Goal: Communication & Community: Answer question/provide support

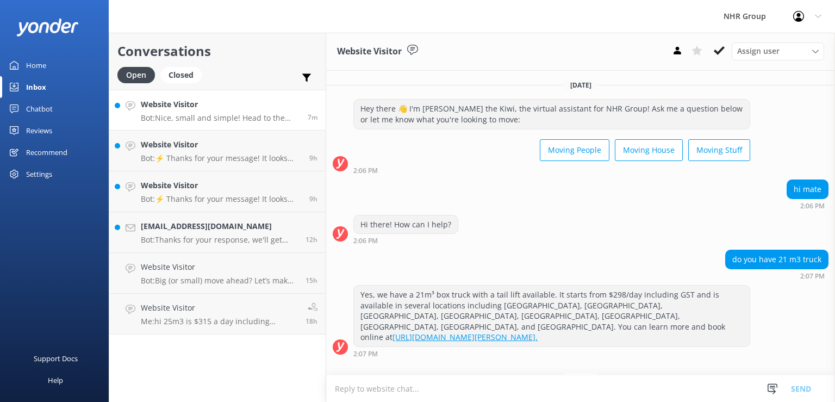
scroll to position [28, 0]
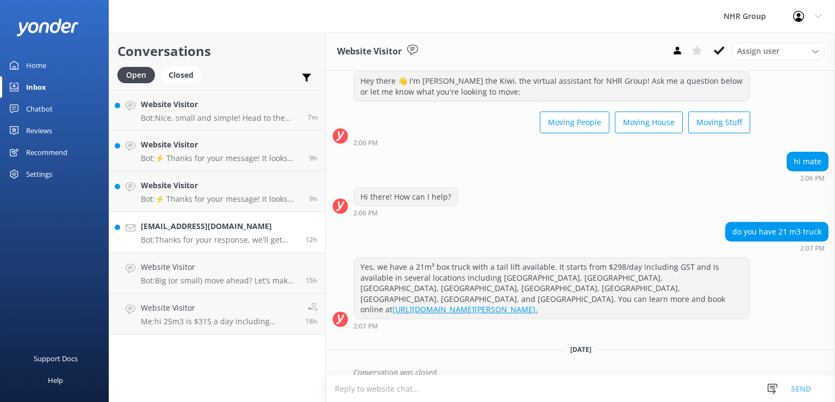
click at [232, 227] on h4 "[EMAIL_ADDRESS][DOMAIN_NAME]" at bounding box center [219, 226] width 157 height 12
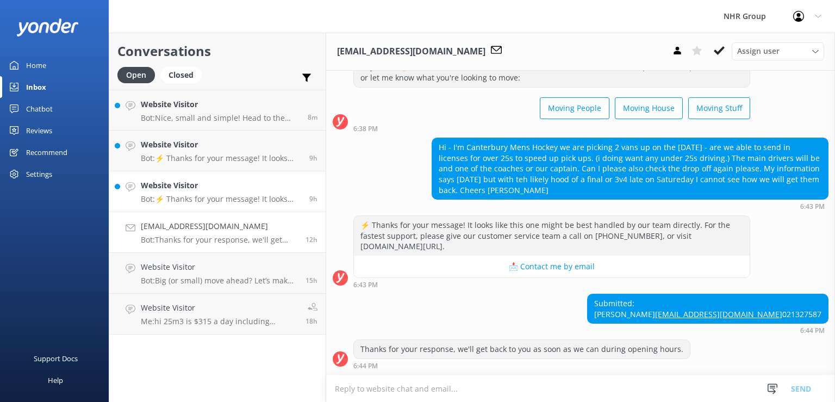
scroll to position [61, 0]
click at [165, 115] on p "Bot: Nice, small and simple! Head to the quiz to see what will suit you best, i…" at bounding box center [220, 118] width 159 height 10
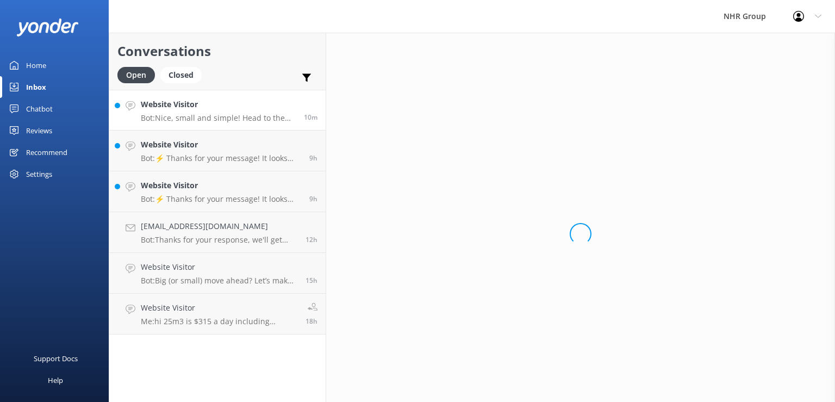
click at [165, 115] on p "Bot: Nice, small and simple! Head to the quiz to see what will suit you best, i…" at bounding box center [218, 118] width 155 height 10
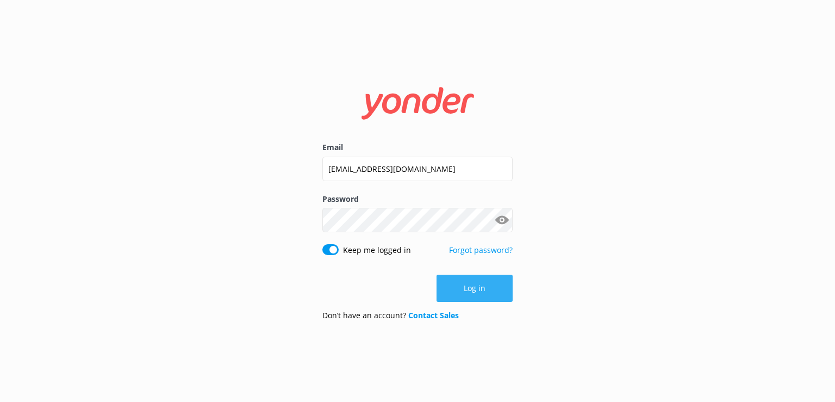
click at [492, 288] on button "Log in" at bounding box center [475, 288] width 76 height 27
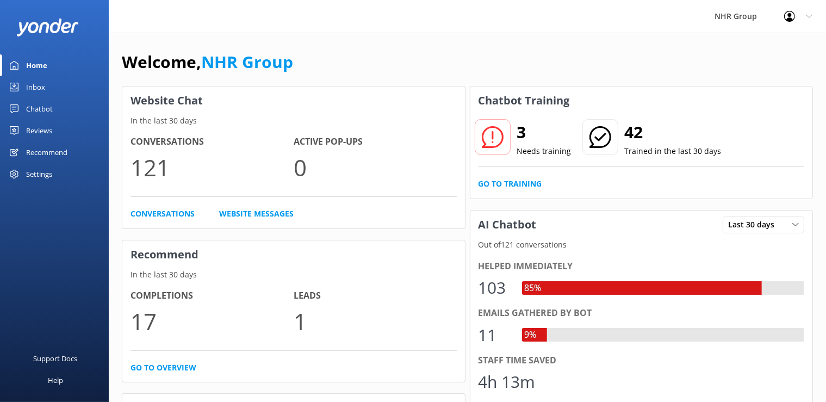
click at [40, 110] on div "Chatbot" at bounding box center [39, 109] width 27 height 22
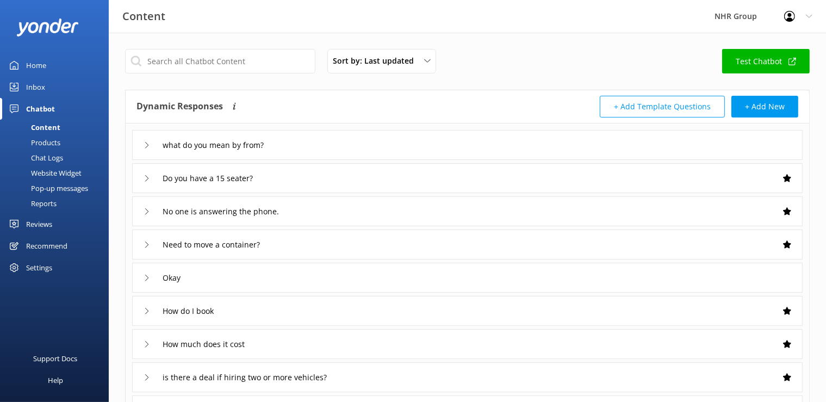
click at [41, 67] on div "Home" at bounding box center [36, 65] width 20 height 22
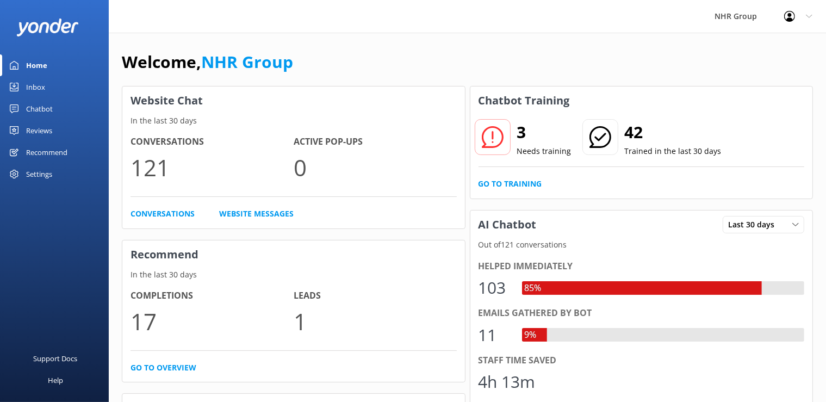
click at [499, 133] on icon at bounding box center [493, 137] width 22 height 22
click at [519, 185] on link "Go to Training" at bounding box center [511, 184] width 64 height 12
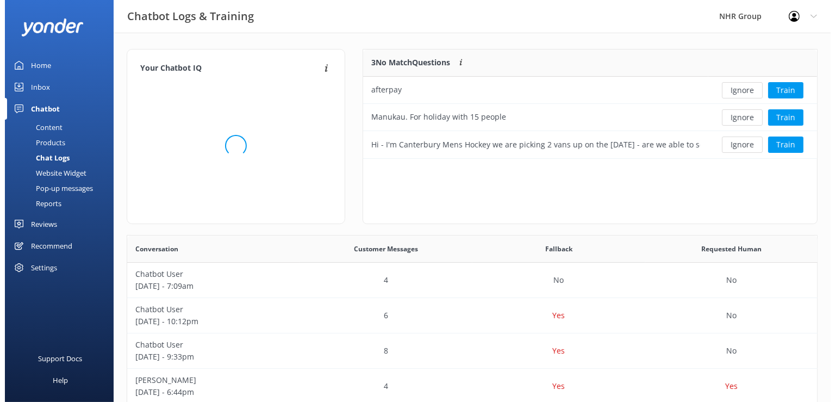
scroll to position [9, 9]
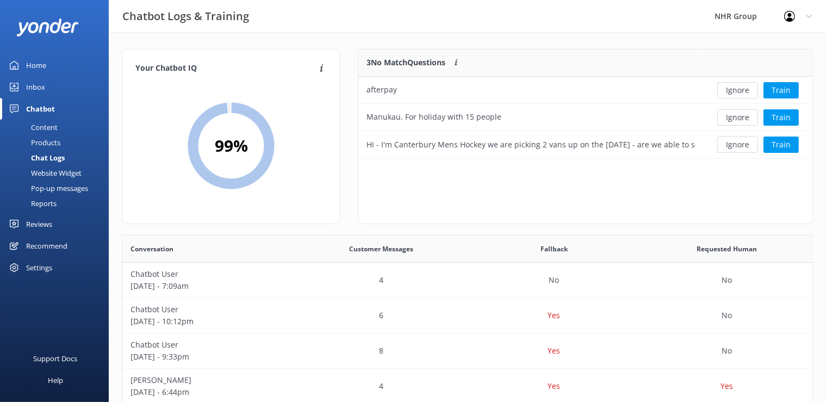
click at [49, 62] on link "Home" at bounding box center [54, 65] width 109 height 22
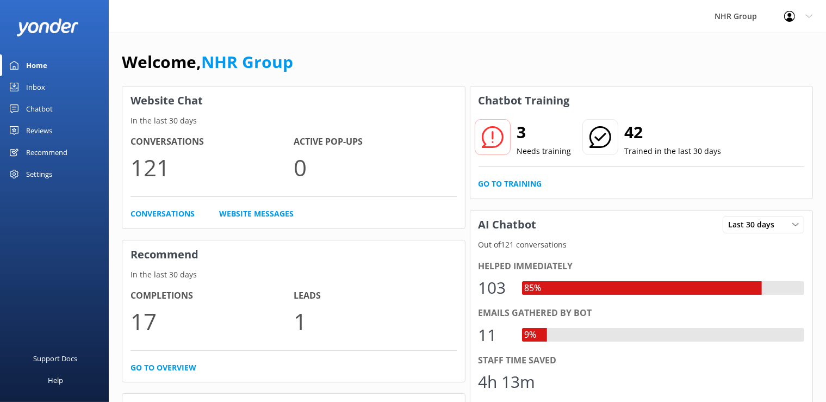
click at [53, 90] on link "Inbox" at bounding box center [54, 87] width 109 height 22
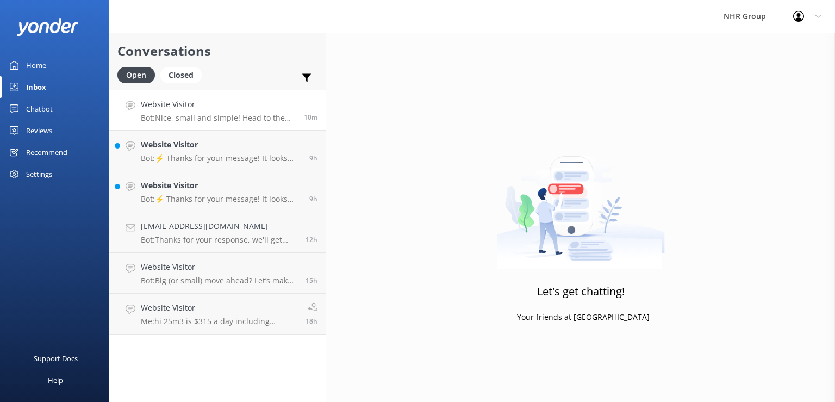
click at [219, 110] on h4 "Website Visitor" at bounding box center [218, 104] width 155 height 12
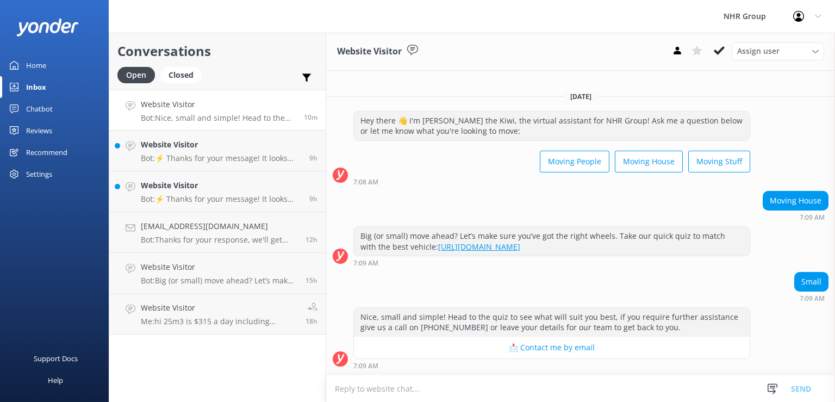
click at [446, 385] on textarea at bounding box center [580, 388] width 509 height 27
type textarea "h"
type textarea "Hi we got different size trucks from 12m3 to 21m3, all of them can be drive on …"
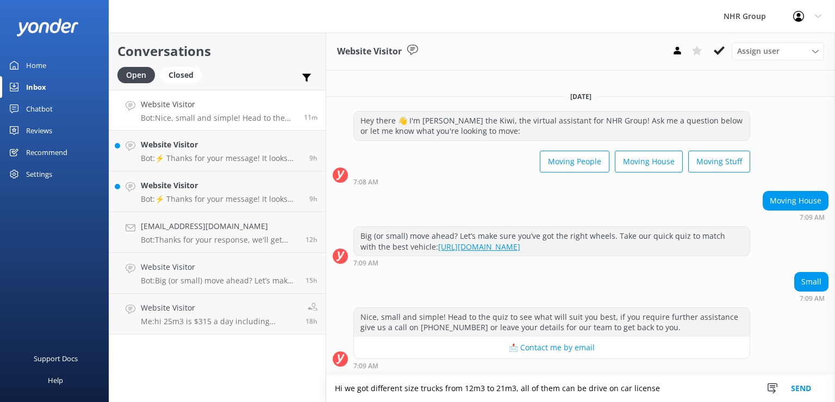
click at [808, 393] on button "Send" at bounding box center [801, 388] width 41 height 27
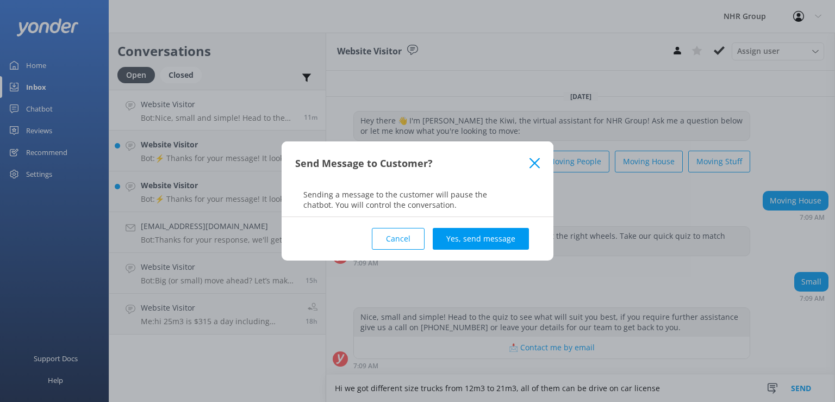
click at [474, 226] on div "Cancel Yes, send message" at bounding box center [417, 239] width 245 height 44
click at [475, 236] on button "Yes, send message" at bounding box center [481, 239] width 96 height 22
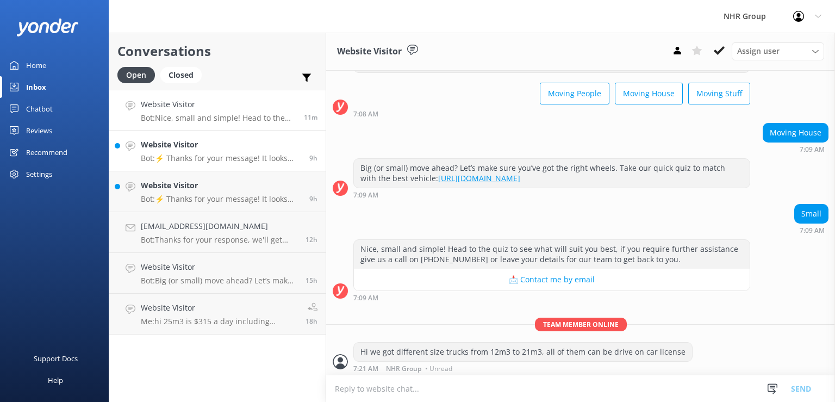
scroll to position [57, 0]
click at [166, 151] on div "Website Visitor Bot: ⚡ Thanks for your message! It looks like this one might be…" at bounding box center [221, 151] width 160 height 24
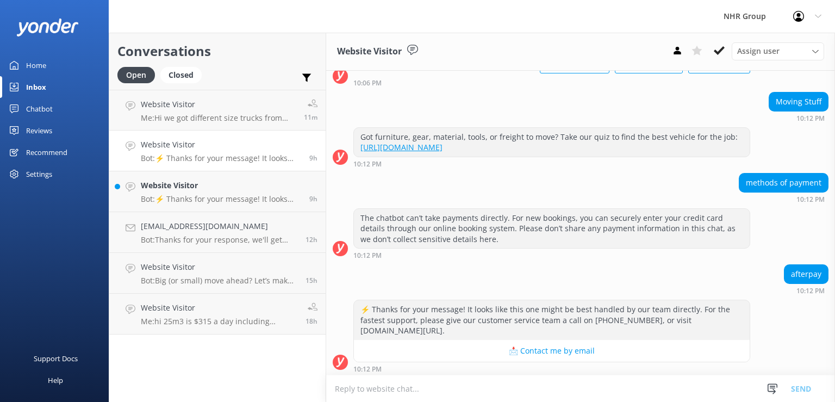
scroll to position [88, 0]
click at [534, 381] on textarea at bounding box center [580, 388] width 509 height 27
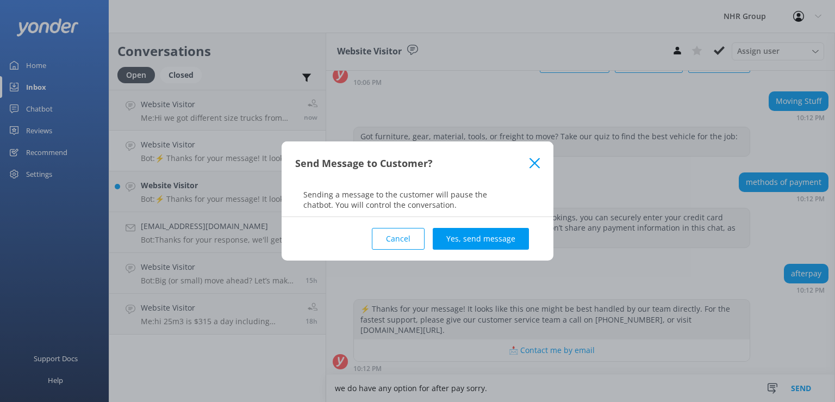
click at [416, 245] on button "Cancel" at bounding box center [398, 239] width 53 height 22
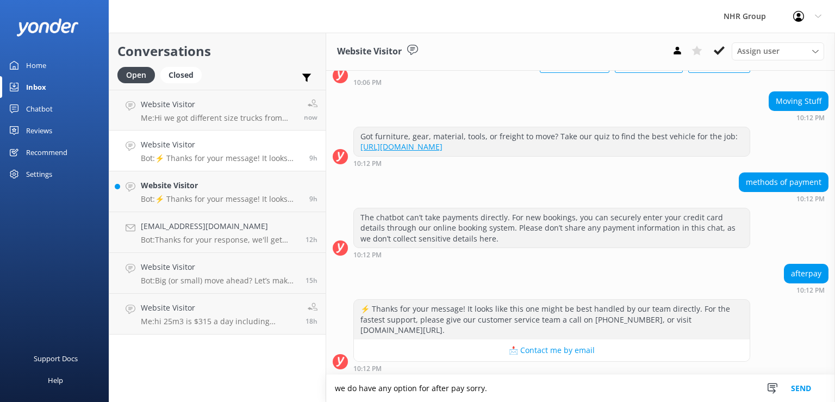
click at [488, 381] on textarea "we do have any option for after pay sorry." at bounding box center [580, 388] width 509 height 27
type textarea "we do have any option for after pay sorry. it has to be credit or debit card"
click at [813, 388] on button "Send" at bounding box center [801, 388] width 41 height 27
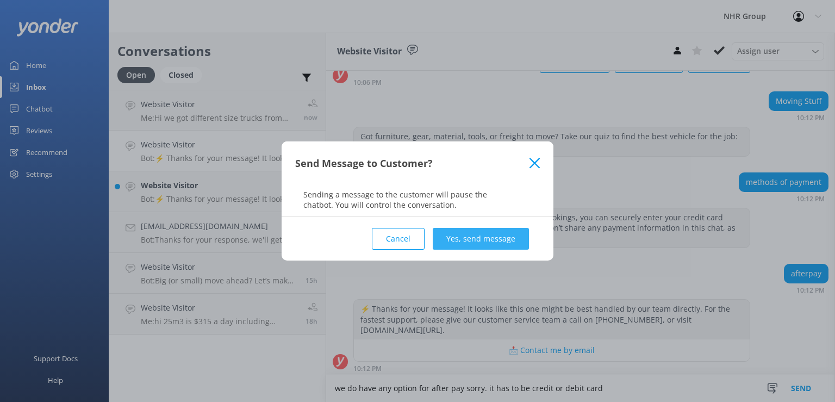
click at [480, 229] on button "Yes, send message" at bounding box center [481, 239] width 96 height 22
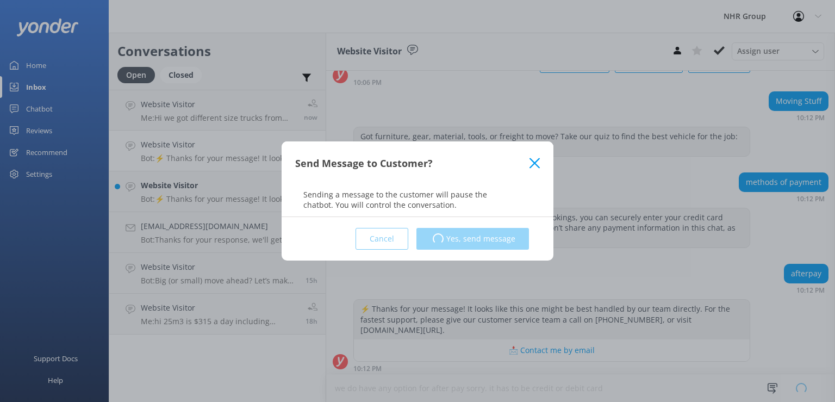
click at [480, 229] on div "Cancel Loading.. Yes, send message" at bounding box center [417, 239] width 245 height 44
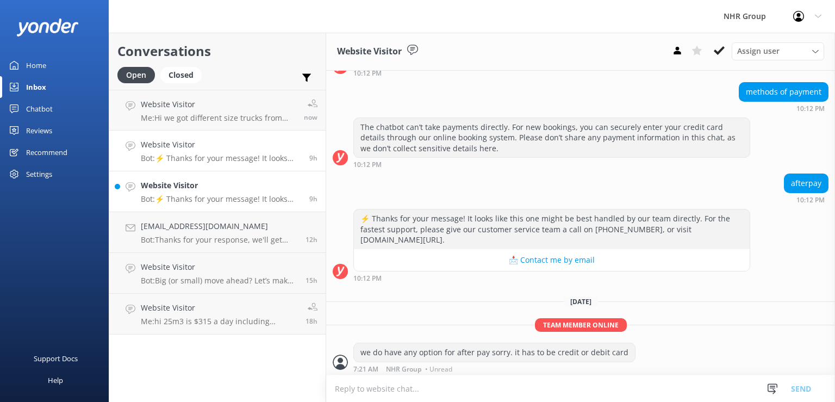
scroll to position [179, 0]
click at [191, 197] on p "Bot: ⚡ Thanks for your message! It looks like this one might be best handled by…" at bounding box center [221, 199] width 160 height 10
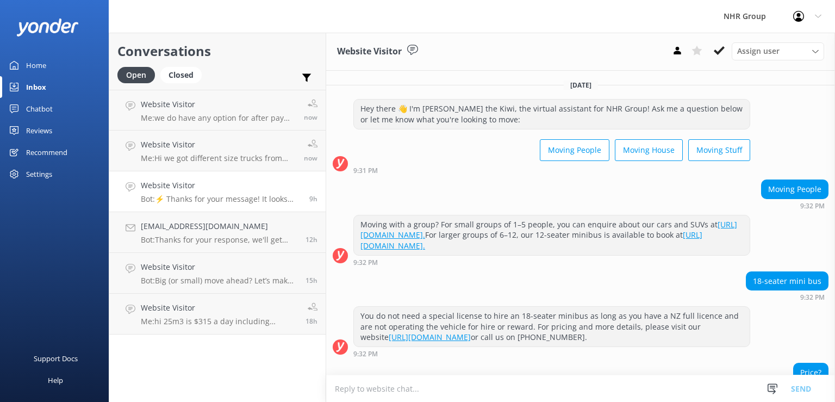
scroll to position [212, 0]
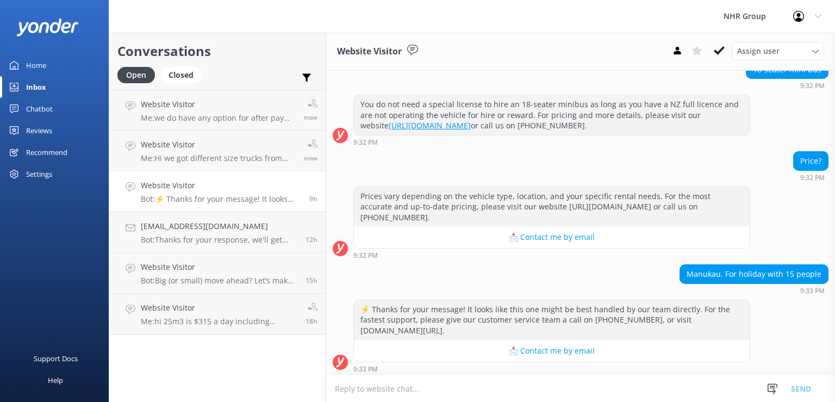
click at [480, 381] on textarea at bounding box center [580, 388] width 509 height 27
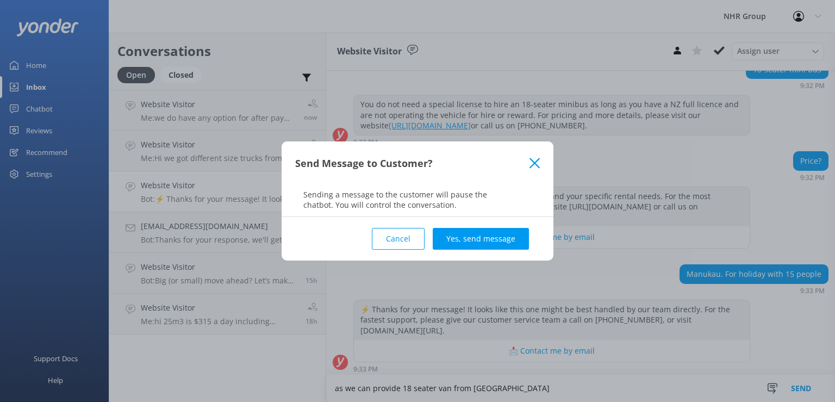
click at [410, 238] on button "Cancel" at bounding box center [398, 239] width 53 height 22
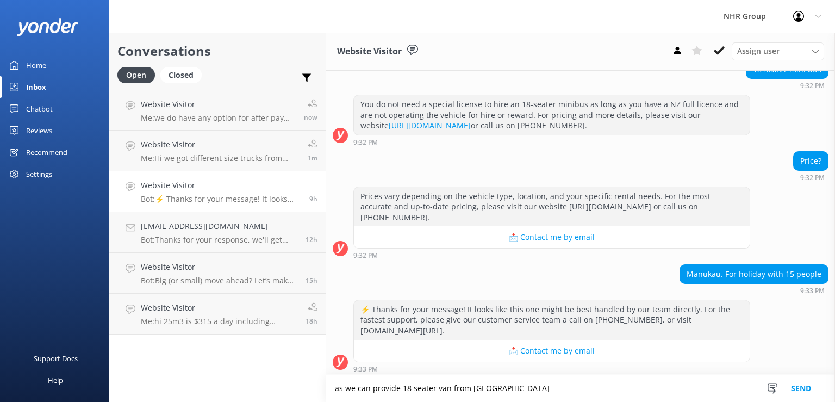
click at [542, 384] on textarea "as we can provide 18 seater van from [GEOGRAPHIC_DATA]" at bounding box center [580, 388] width 509 height 27
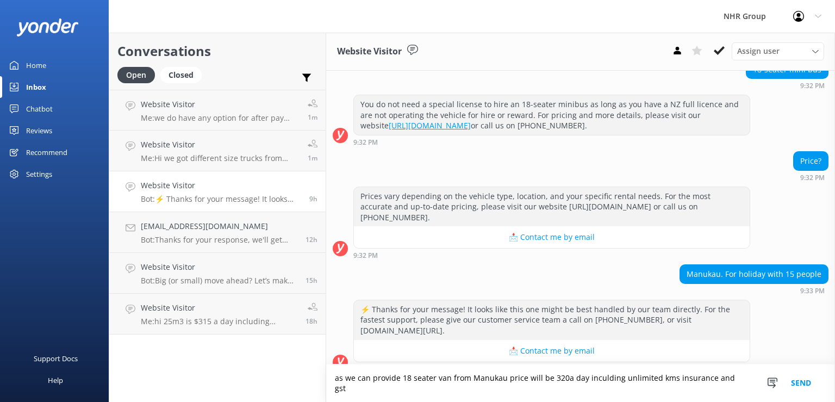
type textarea "as we can provide 18 seater van from Manukau price will be 320a day inculding u…"
click at [673, 367] on div "9:33 PM" at bounding box center [552, 369] width 397 height 8
click at [799, 395] on button "Send" at bounding box center [801, 383] width 41 height 38
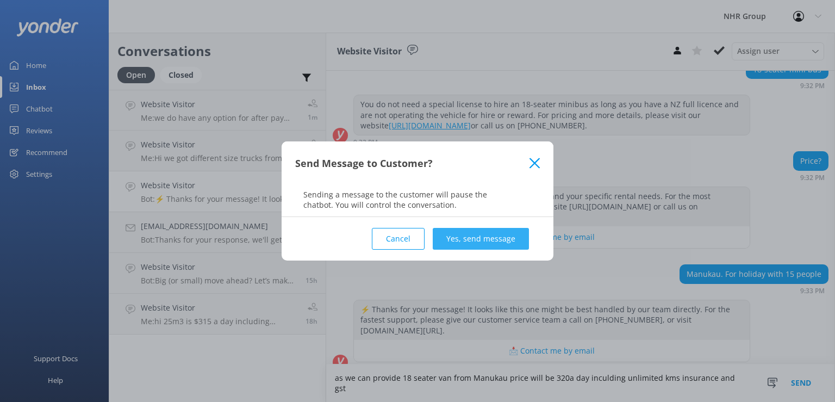
click at [508, 233] on button "Yes, send message" at bounding box center [481, 239] width 96 height 22
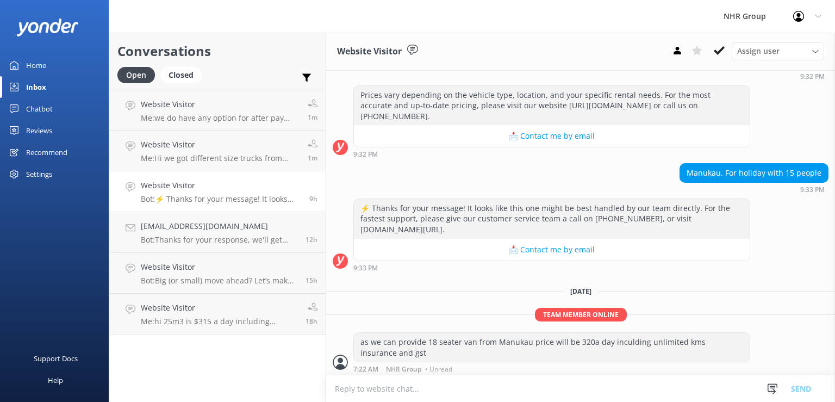
scroll to position [313, 0]
click at [166, 197] on p "Bot: ⚡ Thanks for your message! It looks like this one might be best handled by…" at bounding box center [221, 199] width 160 height 10
click at [188, 196] on p "Bot: ⚡ Thanks for your message! It looks like this one might be best handled by…" at bounding box center [221, 199] width 160 height 10
click at [201, 242] on p "Bot: Thanks for your response, we'll get back to you as soon as we can during o…" at bounding box center [219, 240] width 157 height 10
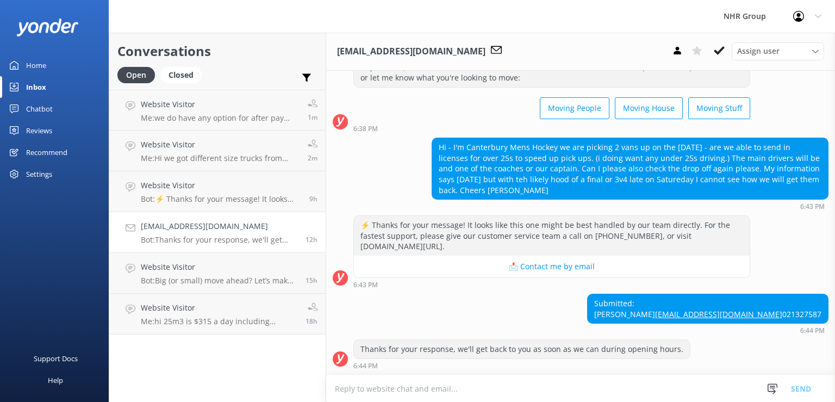
scroll to position [61, 0]
